Goal: Task Accomplishment & Management: Use online tool/utility

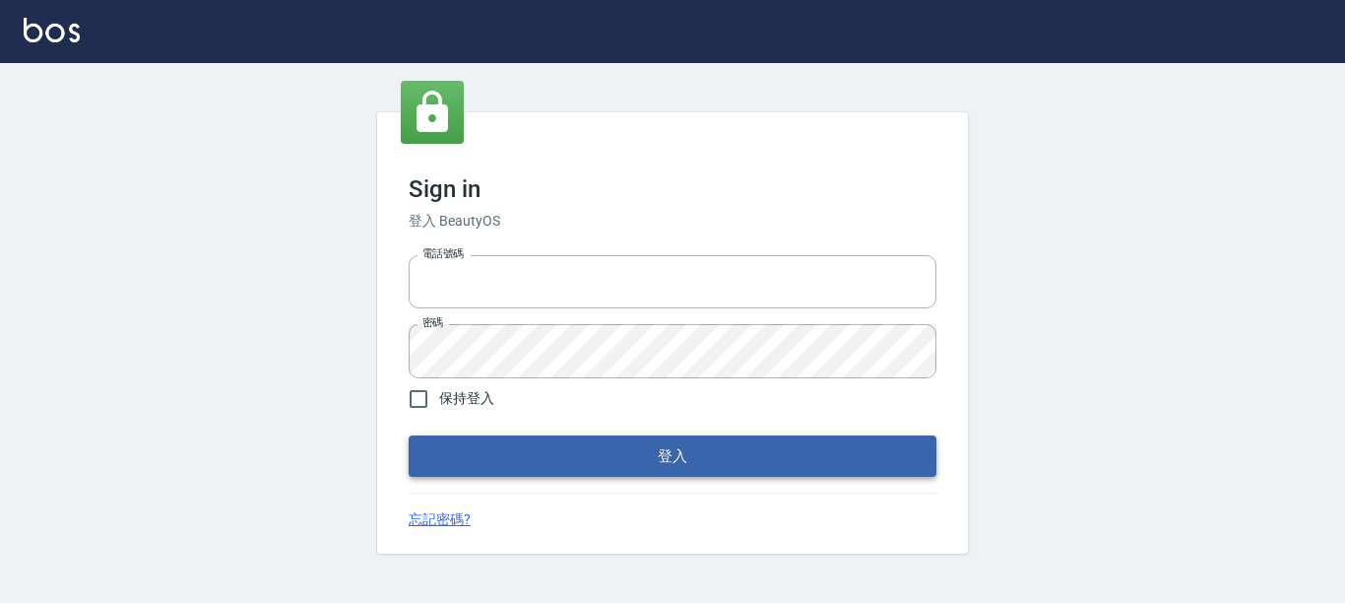
type input "0228278166"
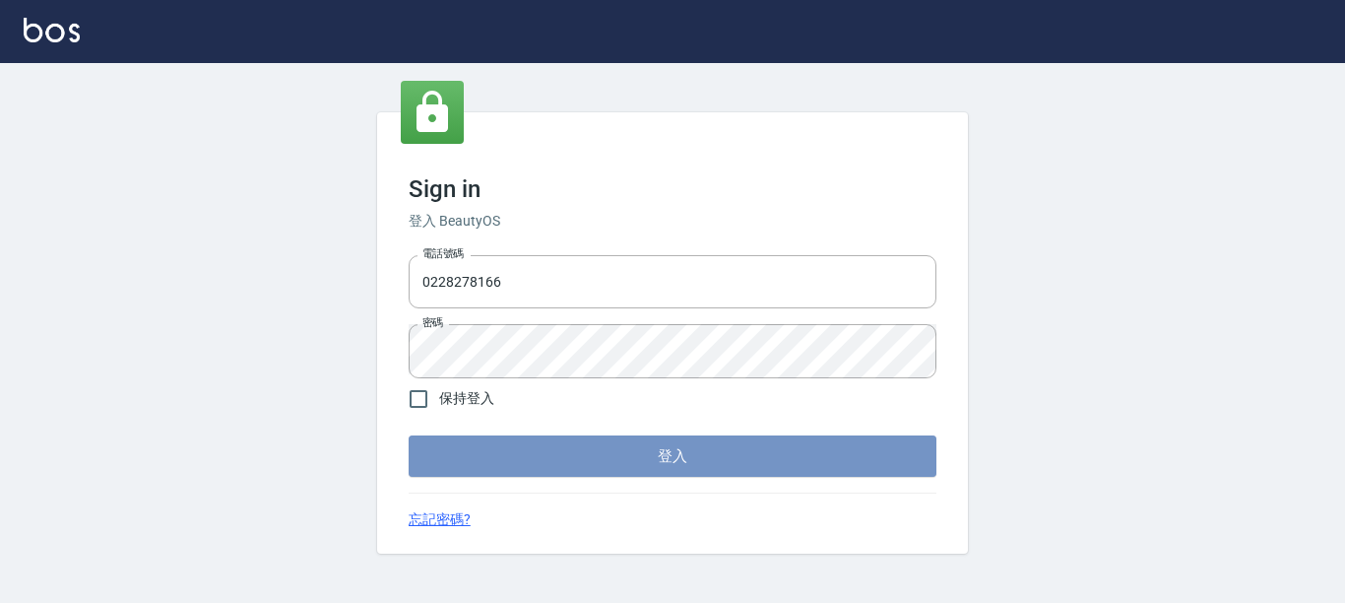
click at [687, 469] on button "登入" at bounding box center [673, 455] width 528 height 41
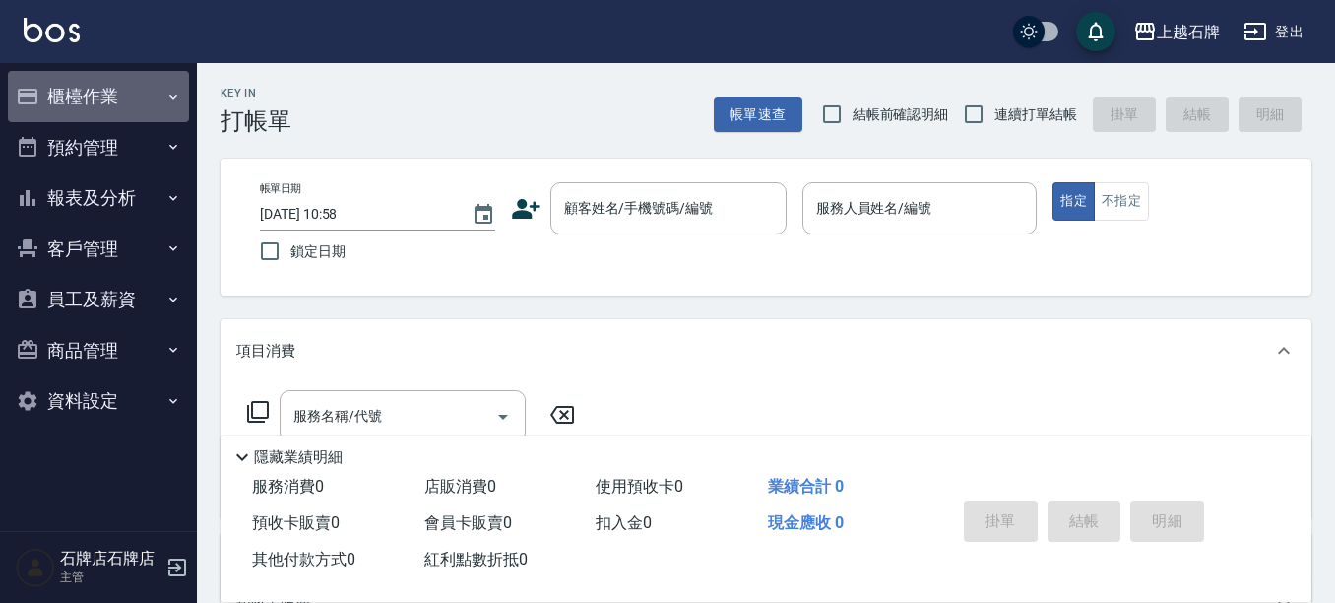
click at [180, 103] on icon "button" at bounding box center [173, 97] width 16 height 16
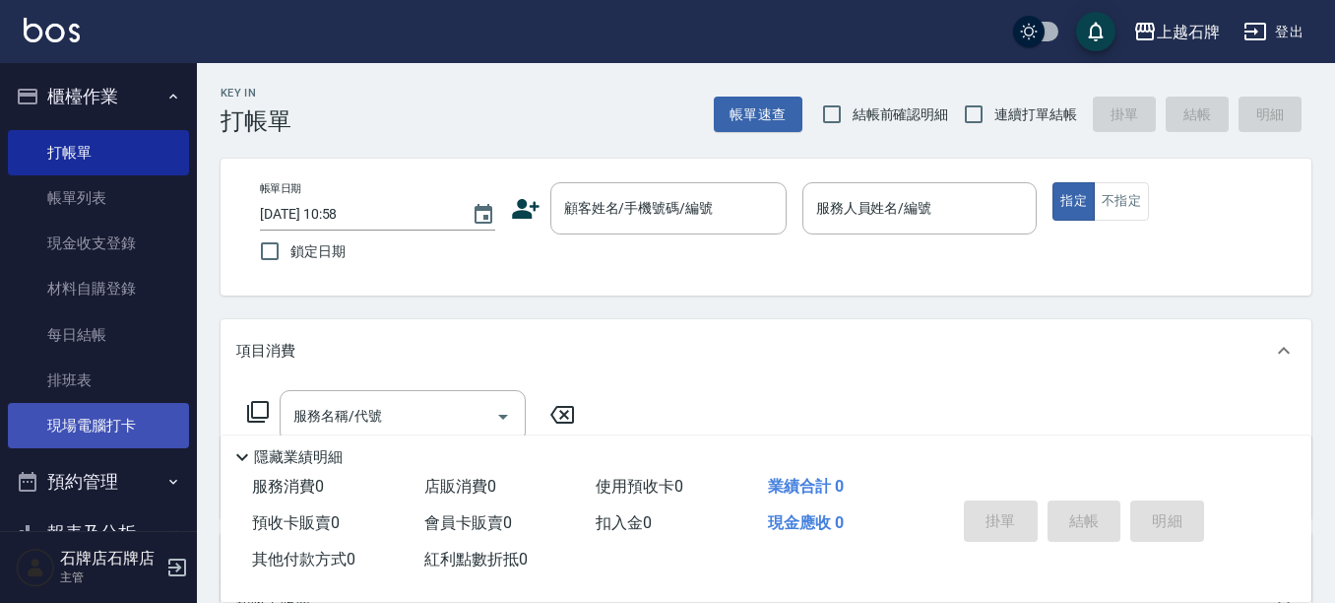
click at [135, 420] on link "現場電腦打卡" at bounding box center [98, 425] width 181 height 45
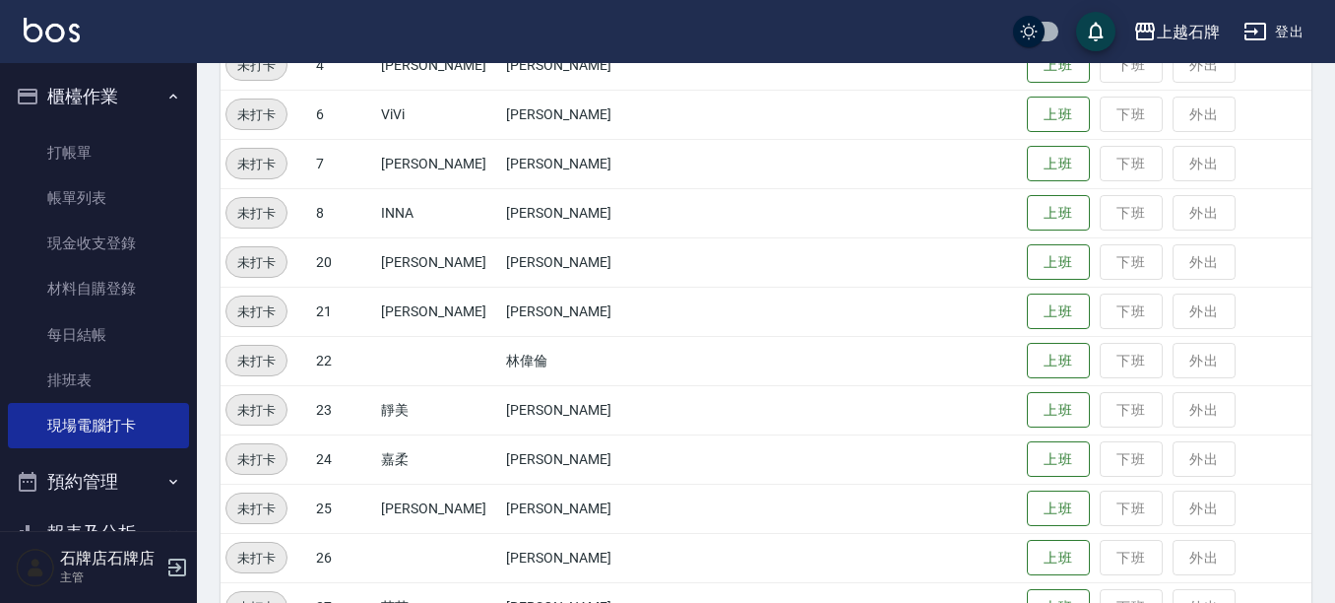
scroll to position [394, 0]
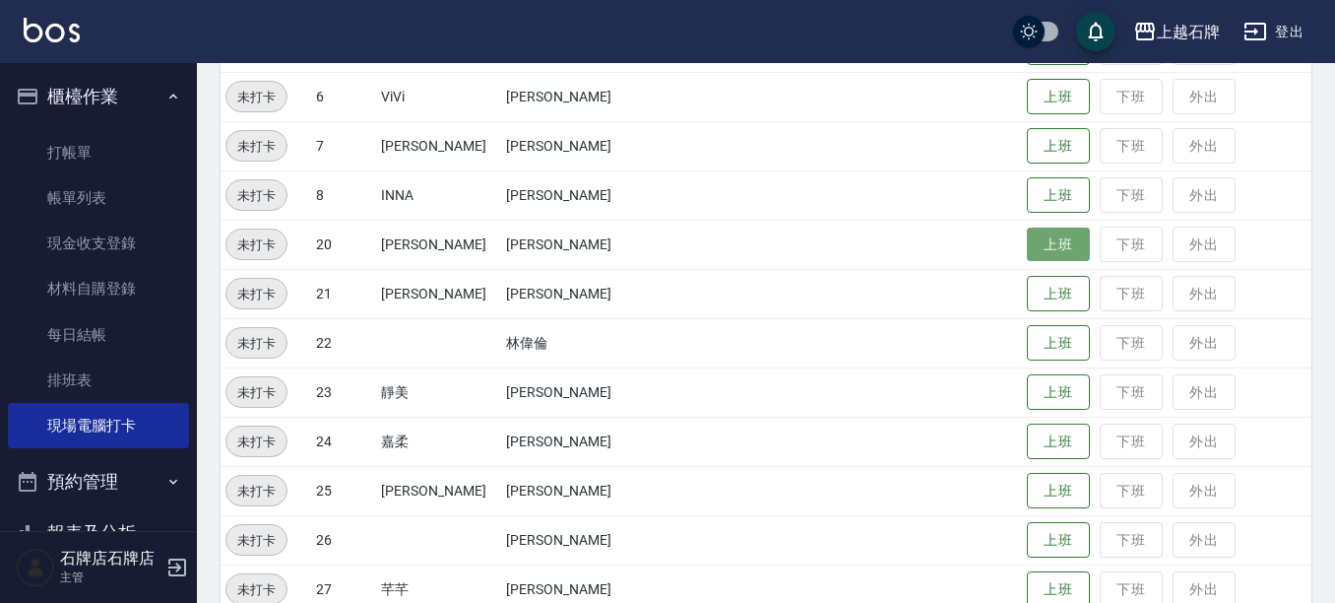
click at [1038, 247] on button "上班" at bounding box center [1058, 244] width 63 height 34
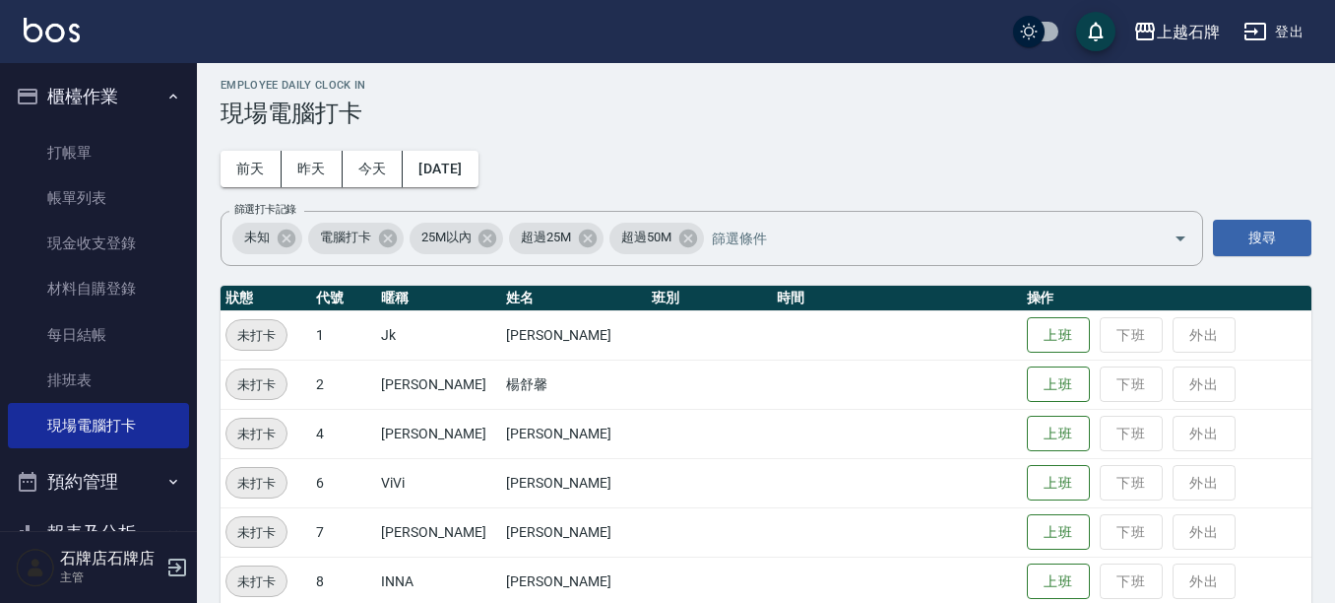
scroll to position [0, 0]
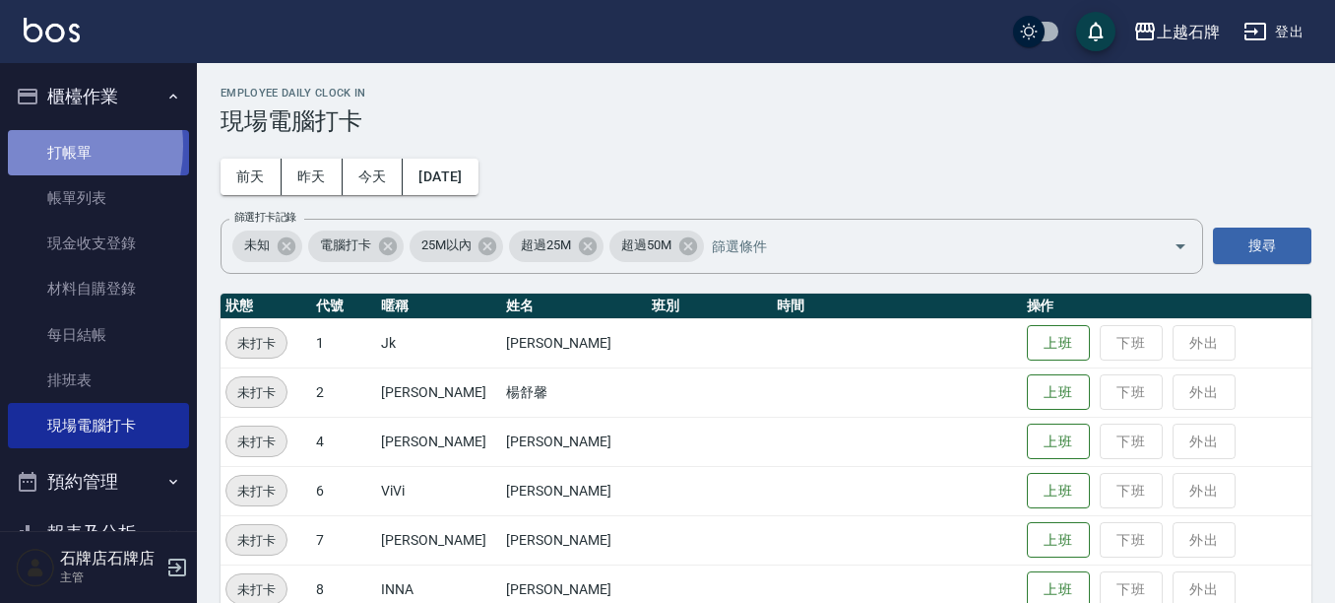
click at [35, 146] on link "打帳單" at bounding box center [98, 152] width 181 height 45
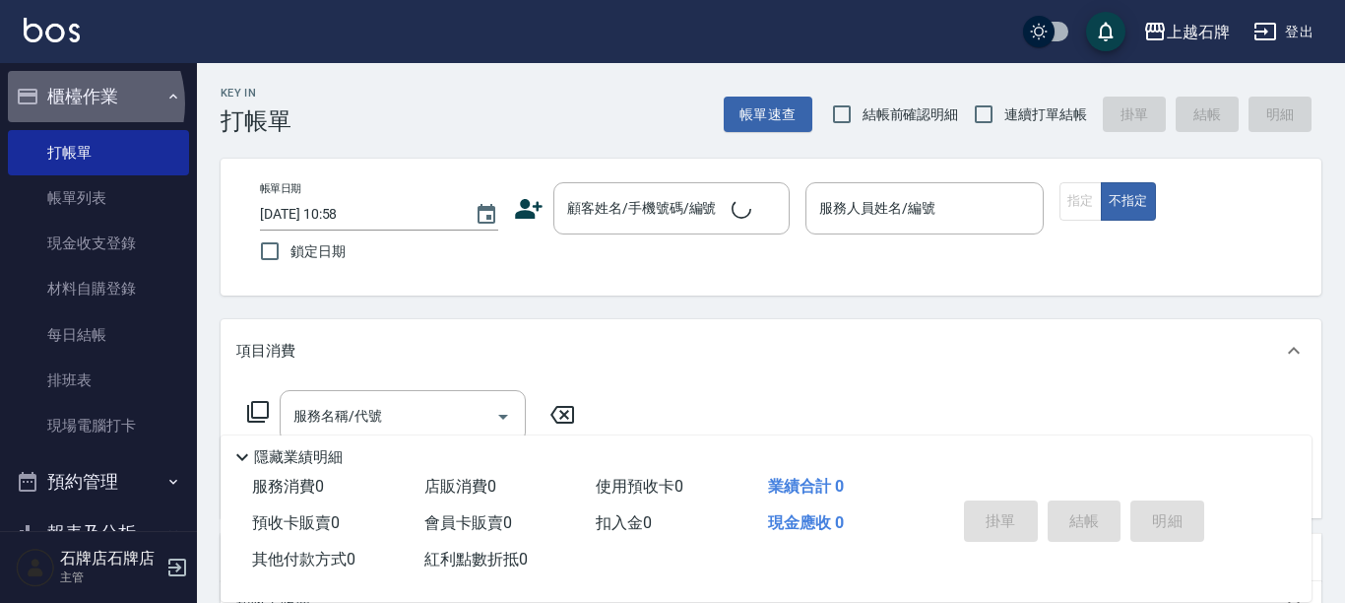
click at [70, 103] on button "櫃檯作業" at bounding box center [98, 96] width 181 height 51
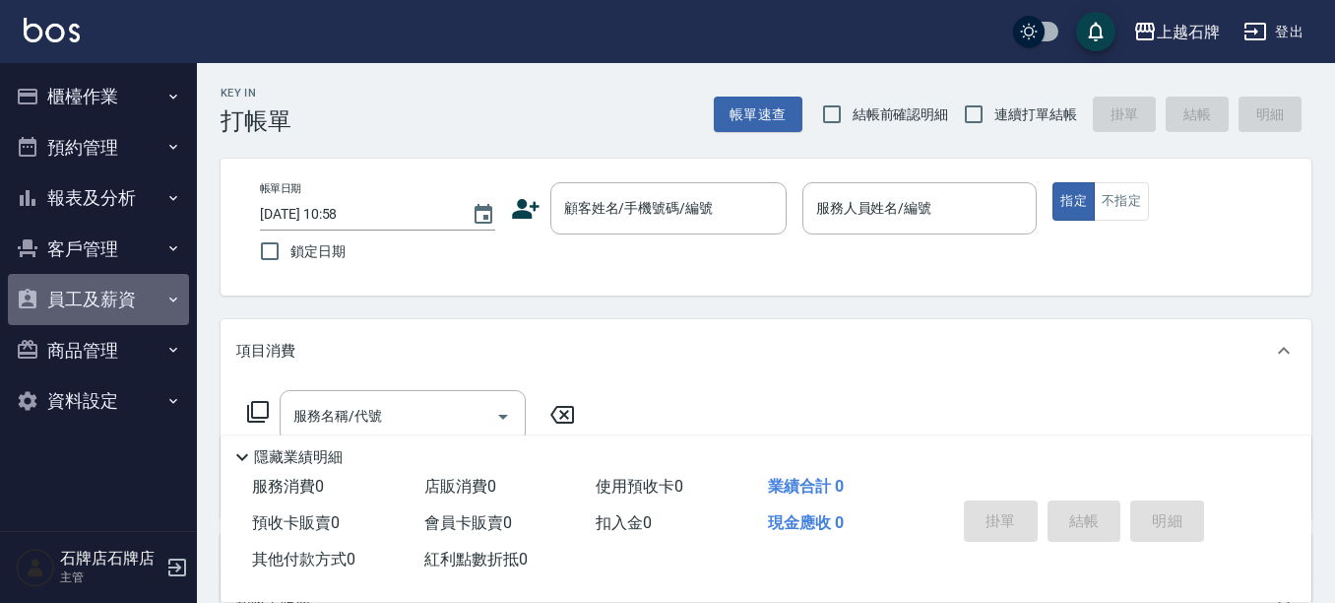
click at [82, 296] on button "員工及薪資" at bounding box center [98, 299] width 181 height 51
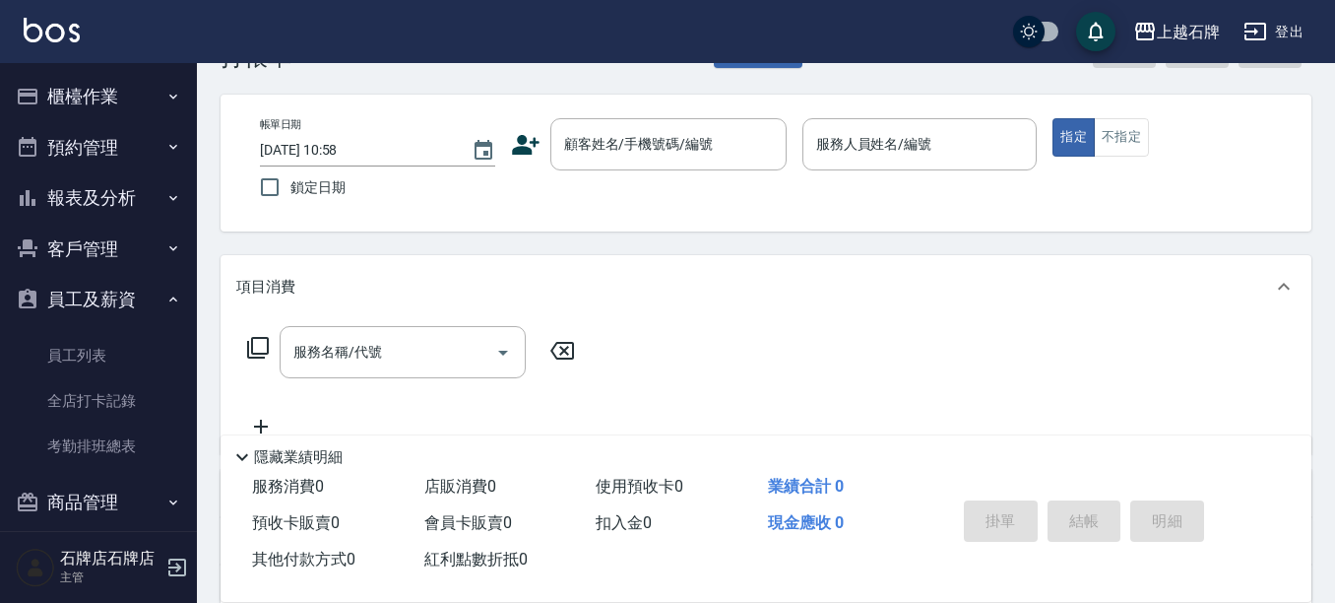
scroll to position [98, 0]
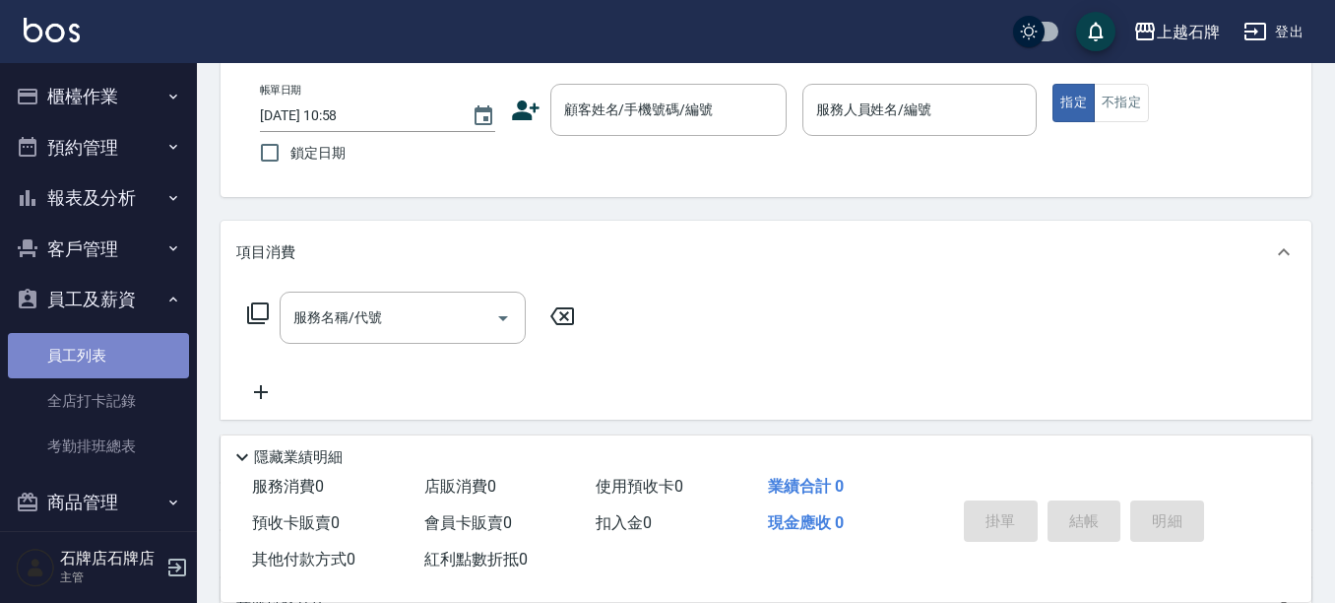
click at [139, 347] on link "員工列表" at bounding box center [98, 355] width 181 height 45
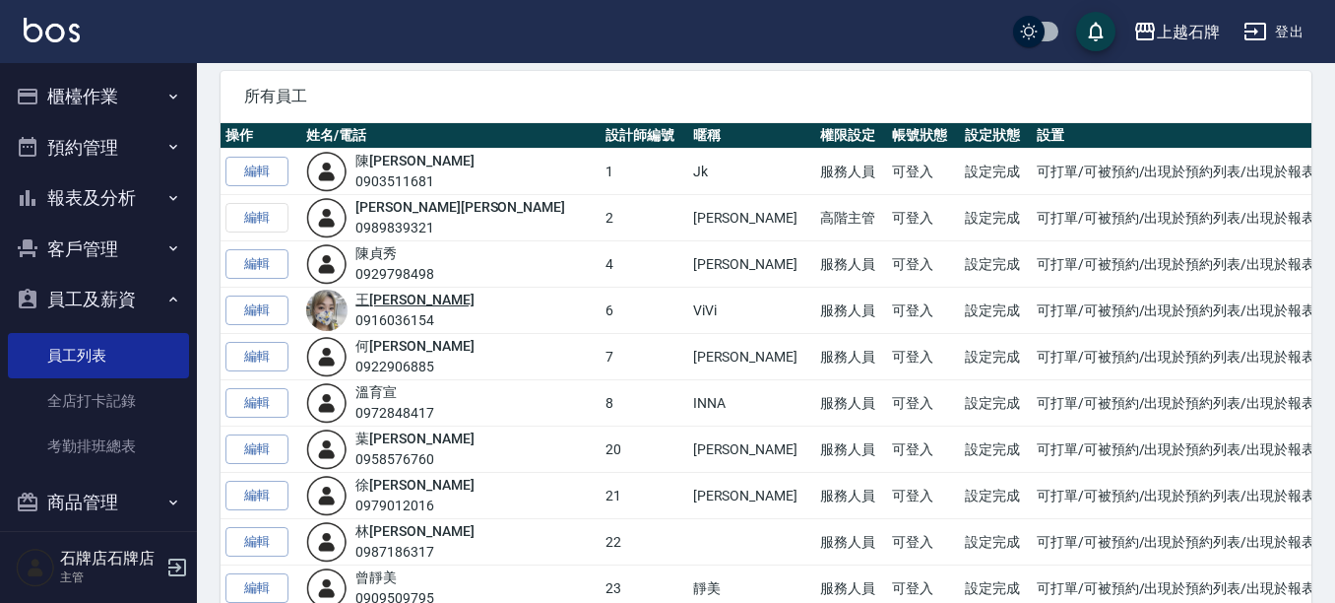
scroll to position [197, 0]
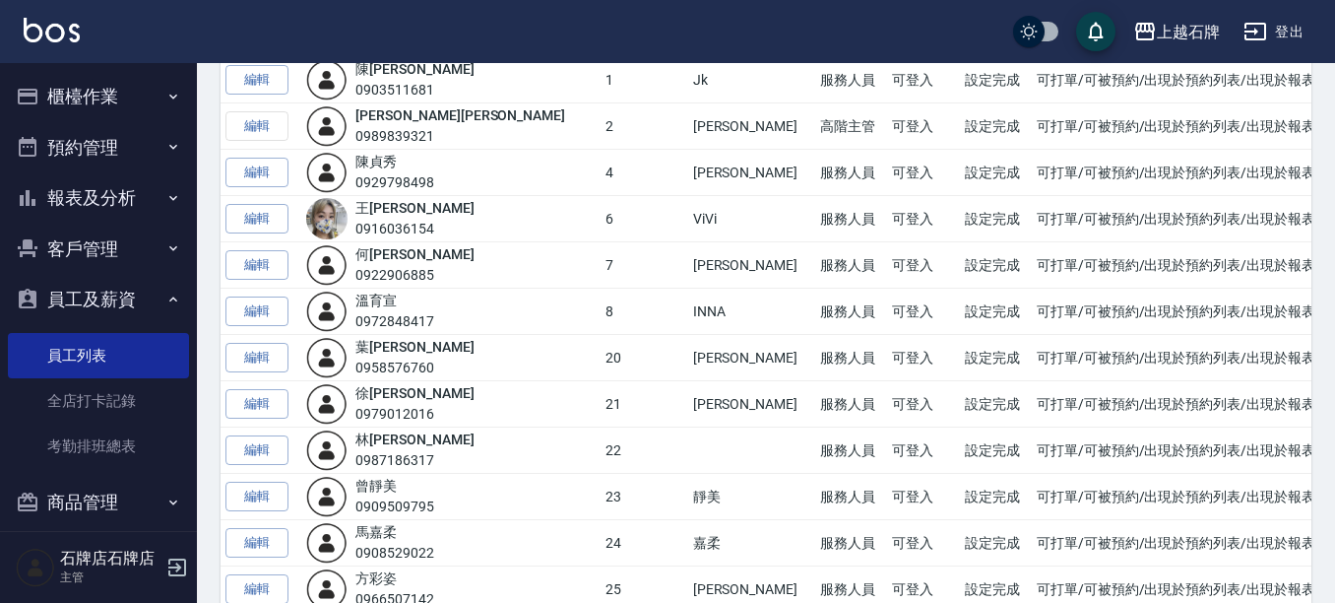
click at [143, 306] on button "員工及薪資" at bounding box center [98, 299] width 181 height 51
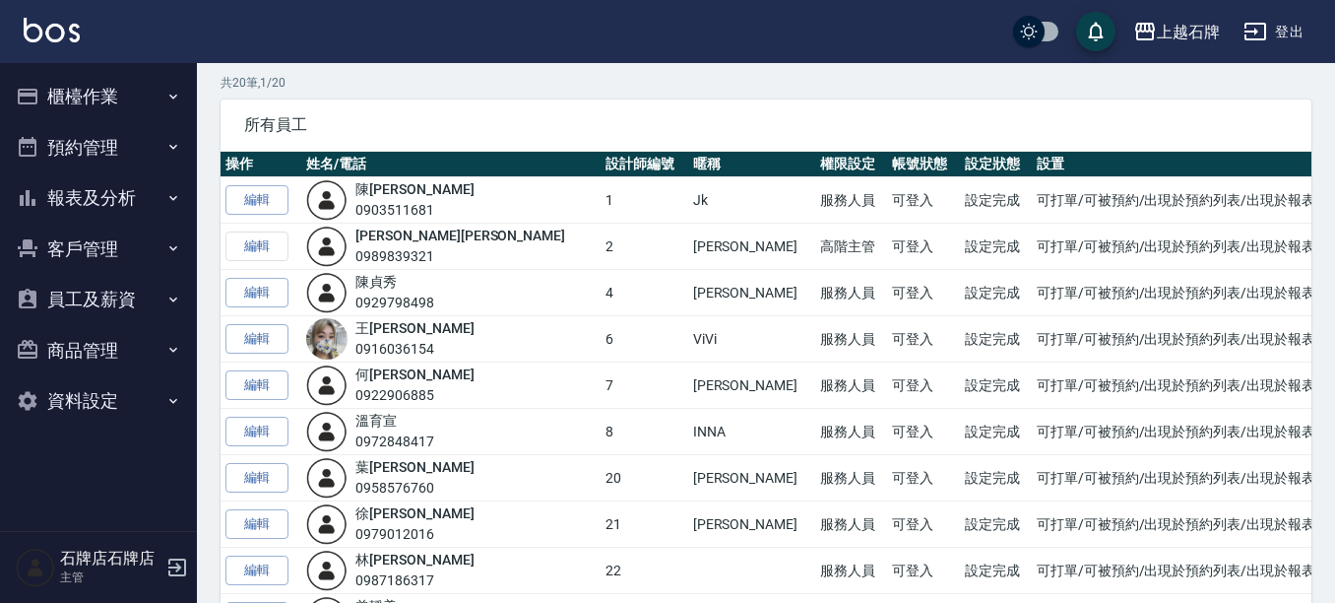
scroll to position [0, 0]
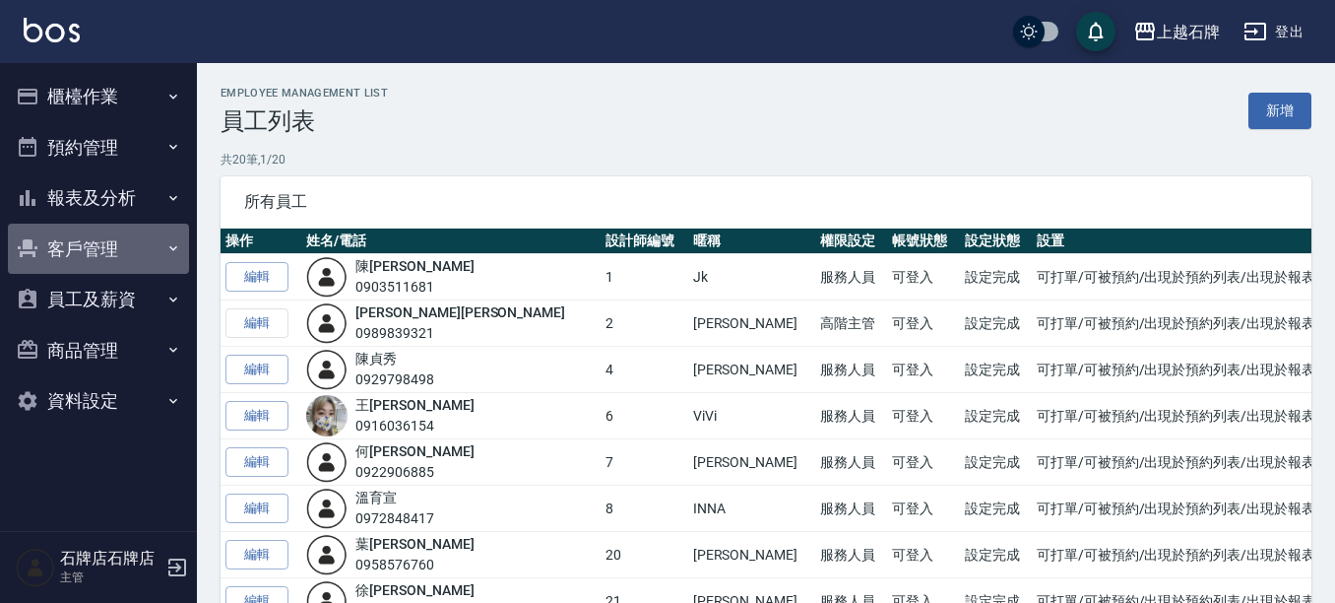
click at [136, 238] on button "客戶管理" at bounding box center [98, 249] width 181 height 51
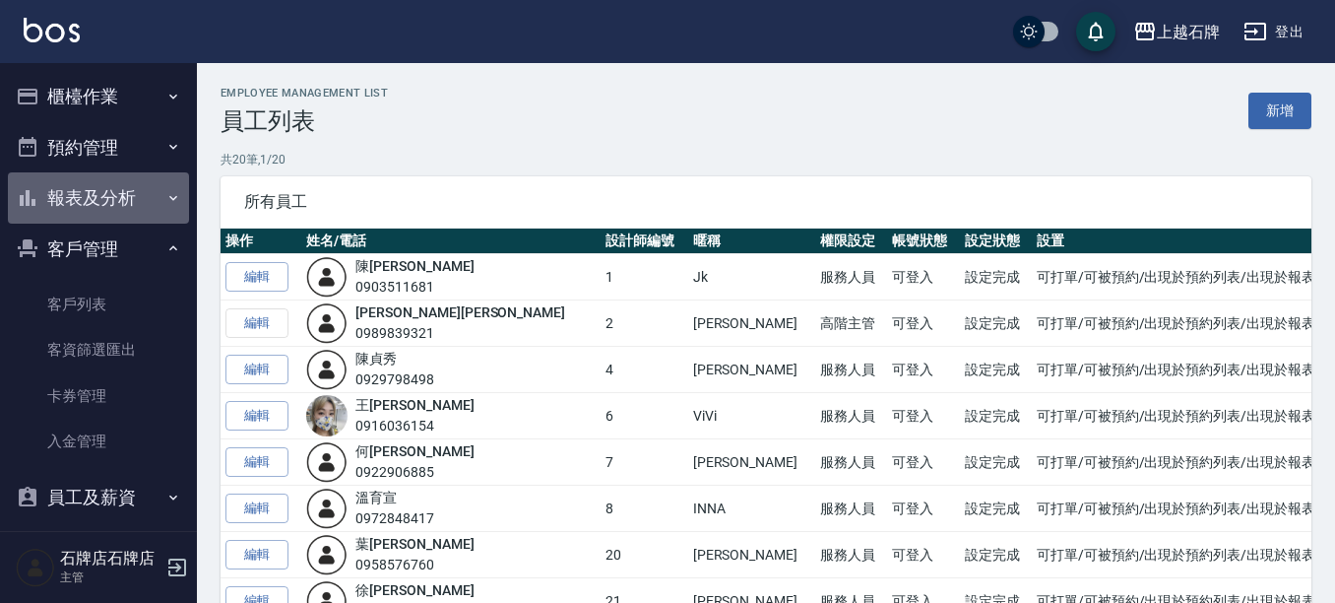
click at [146, 209] on button "報表及分析" at bounding box center [98, 197] width 181 height 51
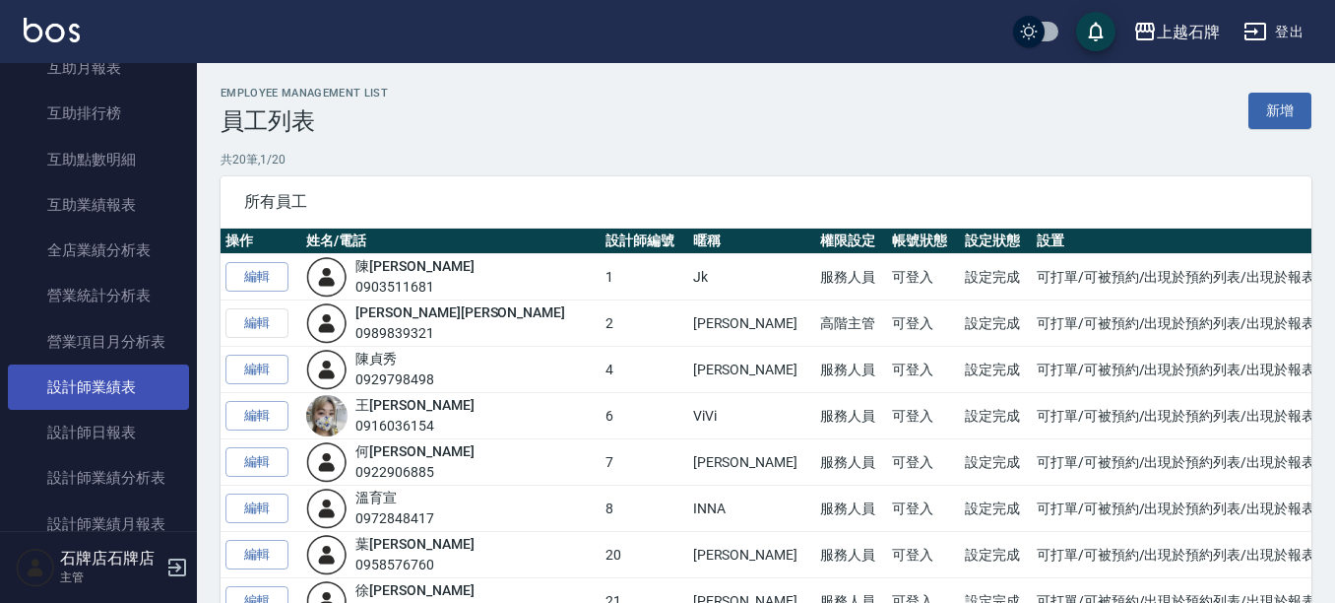
scroll to position [492, 0]
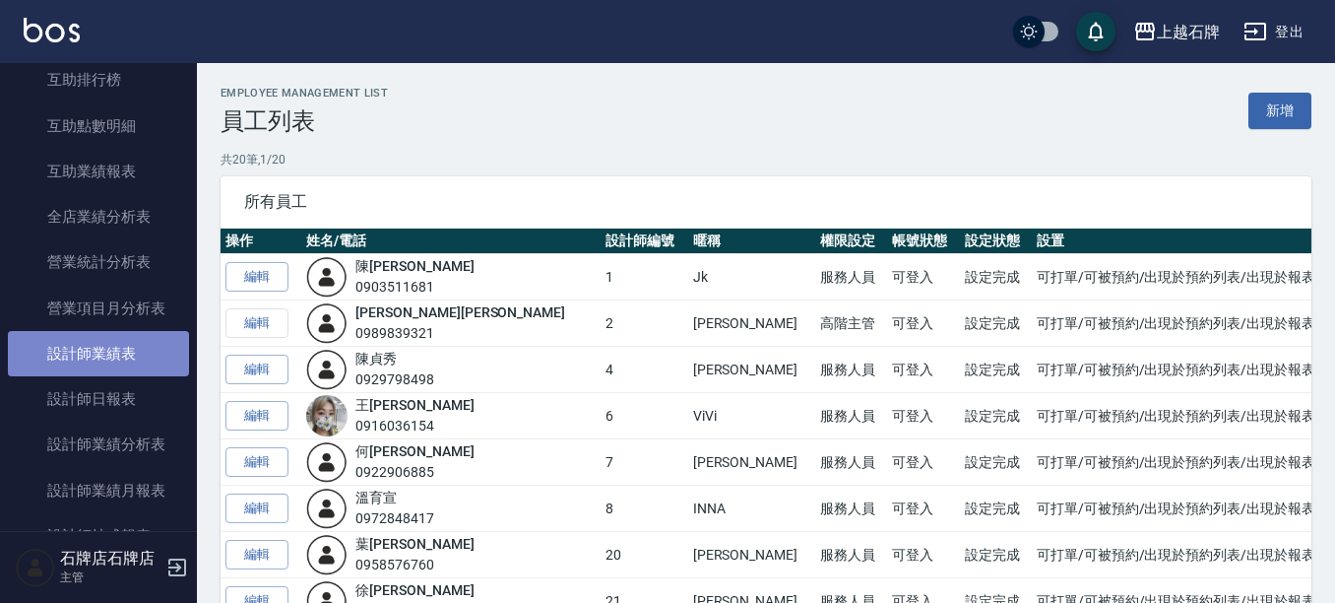
click at [100, 352] on link "設計師業績表" at bounding box center [98, 353] width 181 height 45
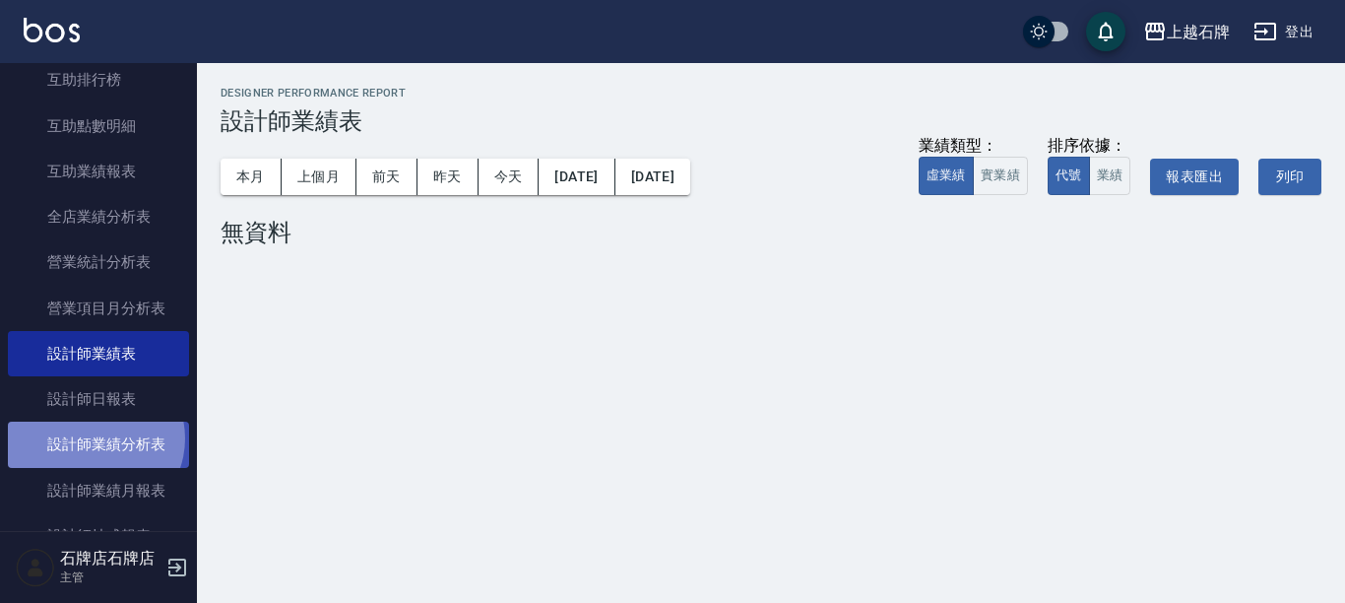
click at [94, 438] on link "設計師業績分析表" at bounding box center [98, 443] width 181 height 45
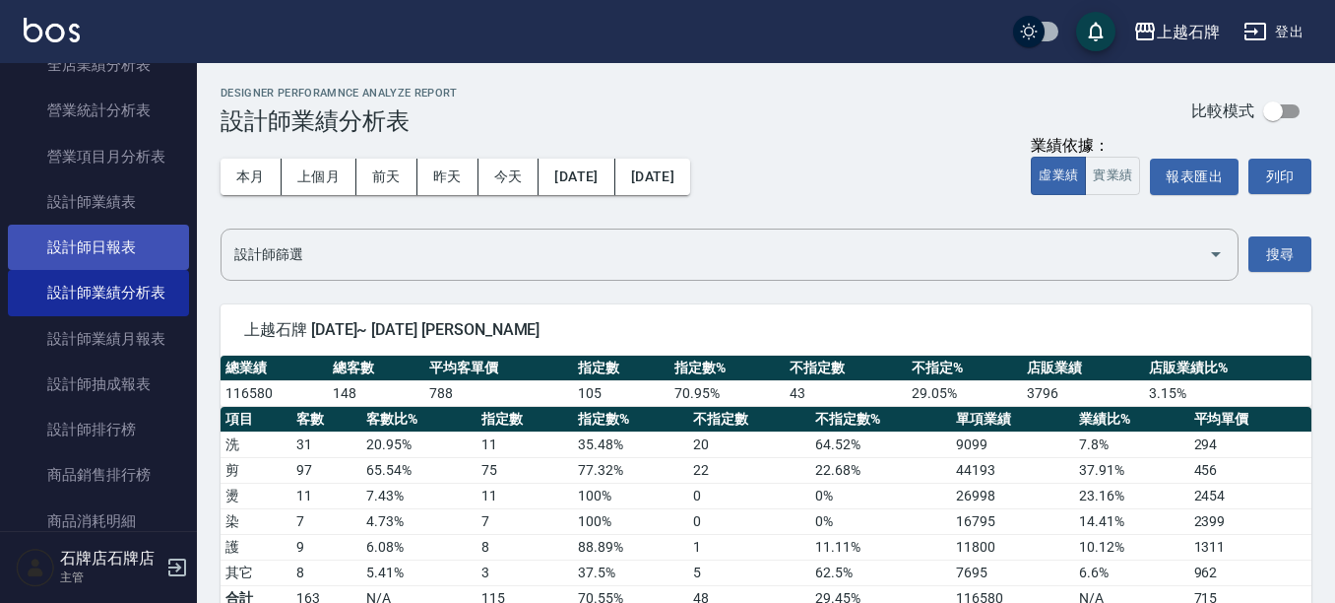
scroll to position [689, 0]
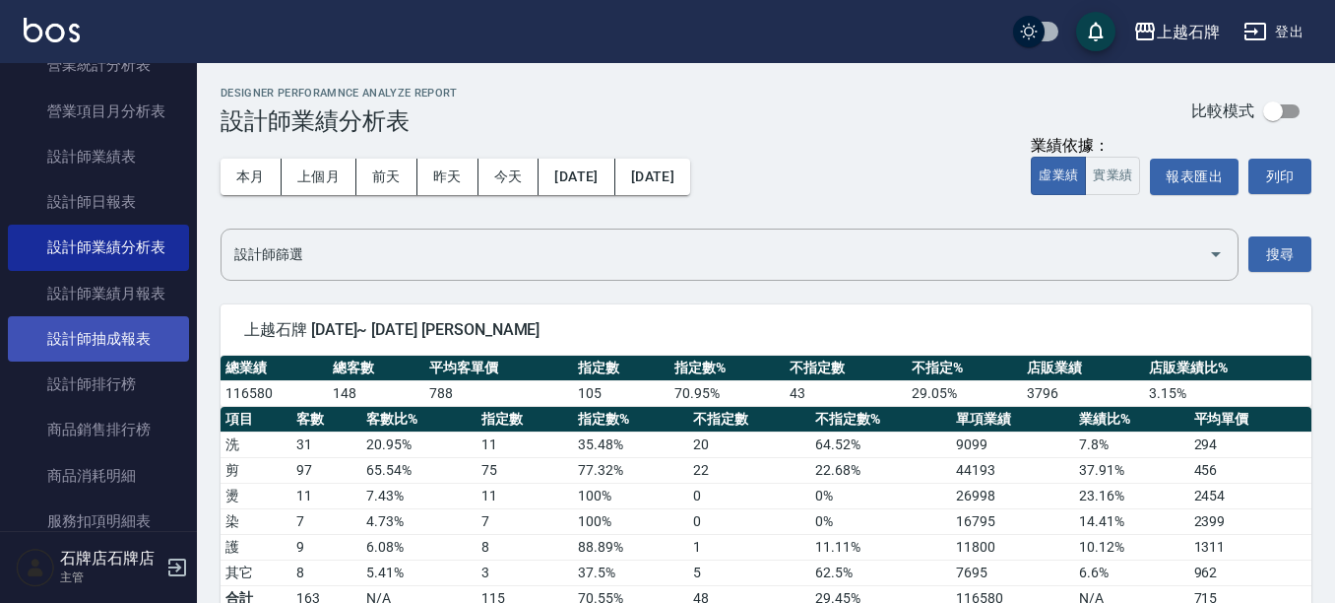
click at [140, 339] on link "設計師抽成報表" at bounding box center [98, 338] width 181 height 45
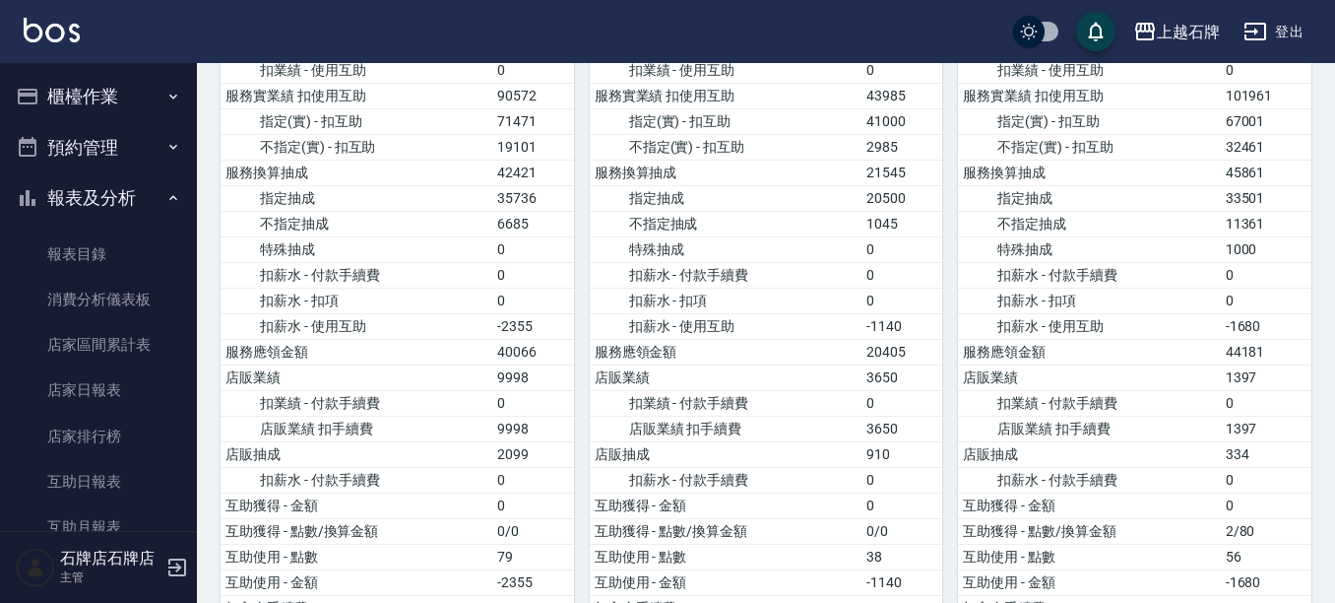
click at [48, 203] on button "報表及分析" at bounding box center [98, 197] width 181 height 51
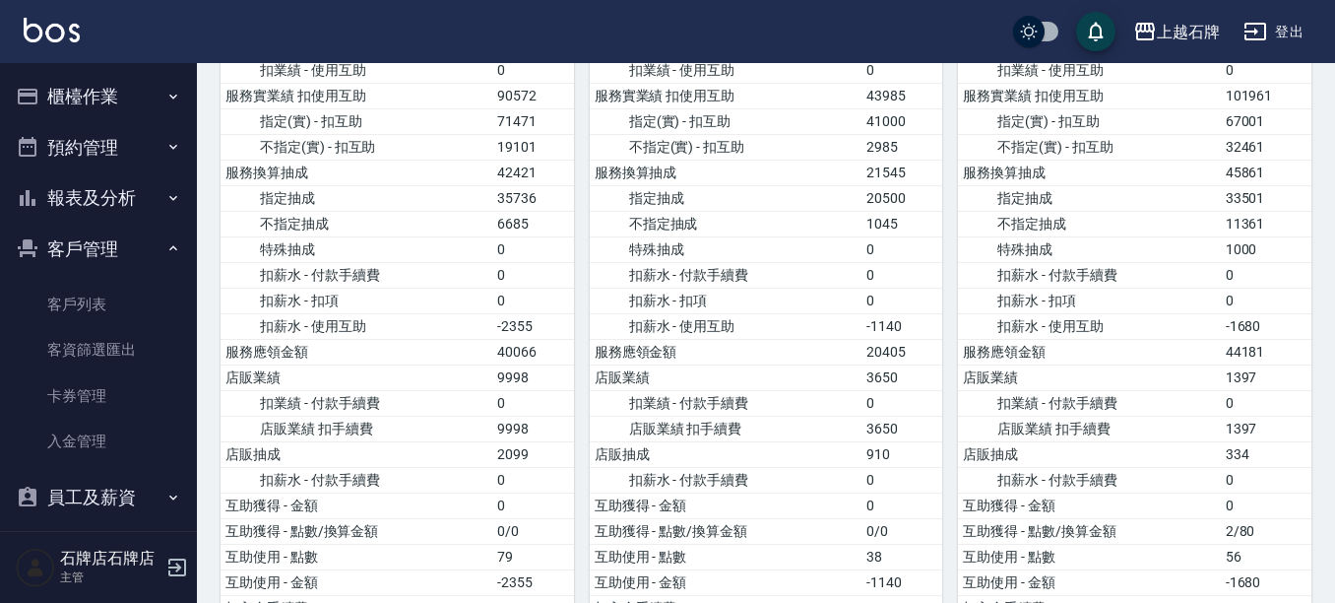
click at [105, 97] on button "櫃檯作業" at bounding box center [98, 96] width 181 height 51
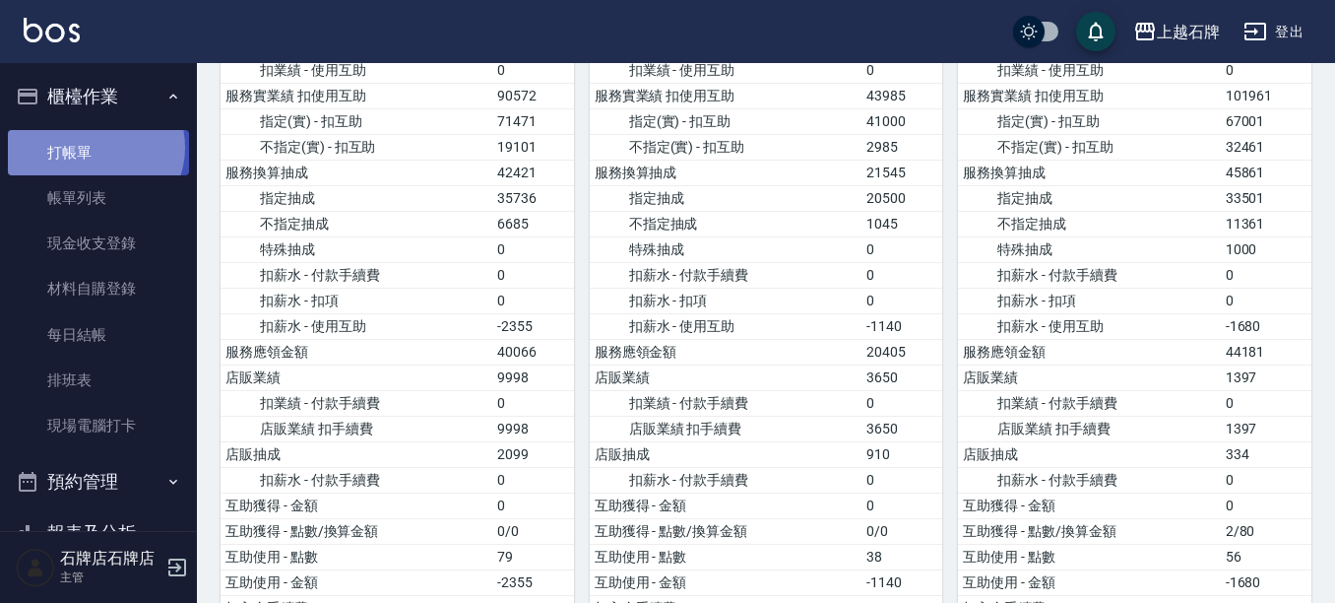
click at [94, 147] on link "打帳單" at bounding box center [98, 152] width 181 height 45
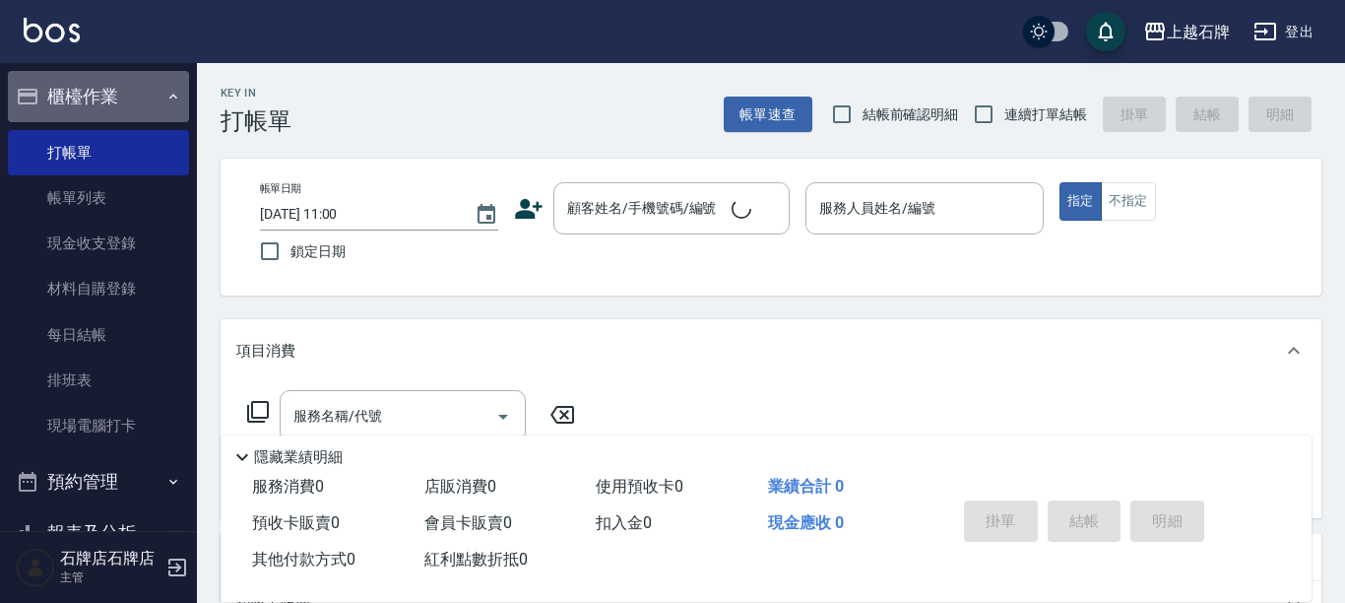
click at [118, 103] on button "櫃檯作業" at bounding box center [98, 96] width 181 height 51
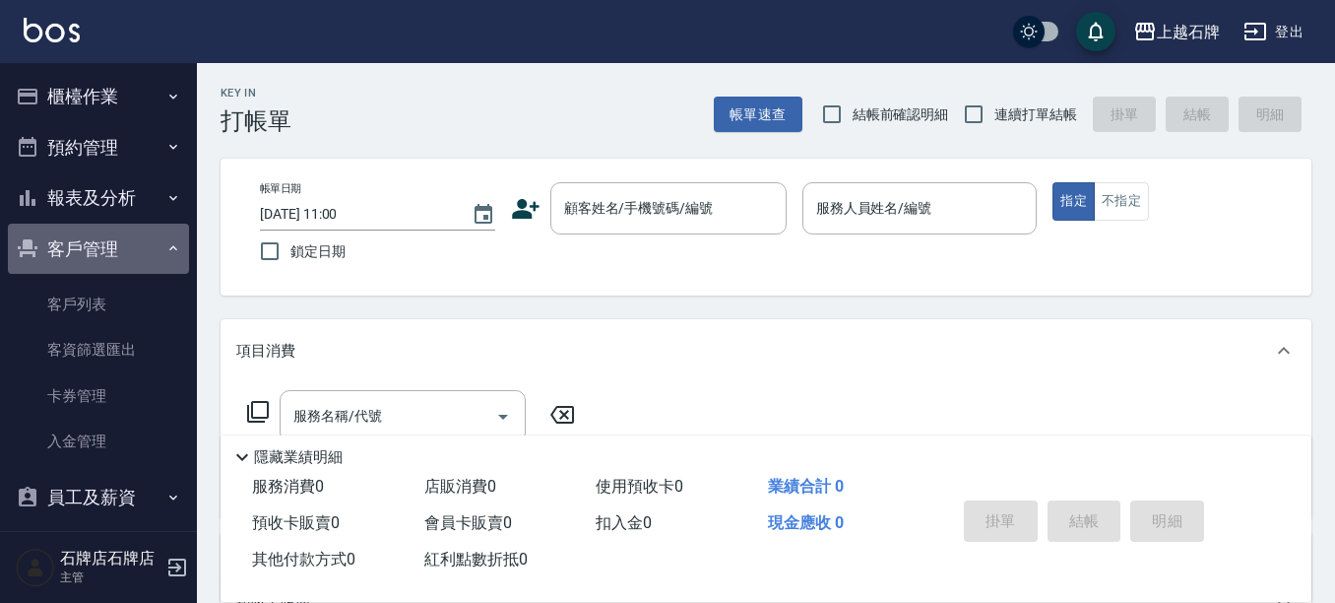
click at [172, 240] on button "客戶管理" at bounding box center [98, 249] width 181 height 51
